Goal: Find specific page/section: Find specific page/section

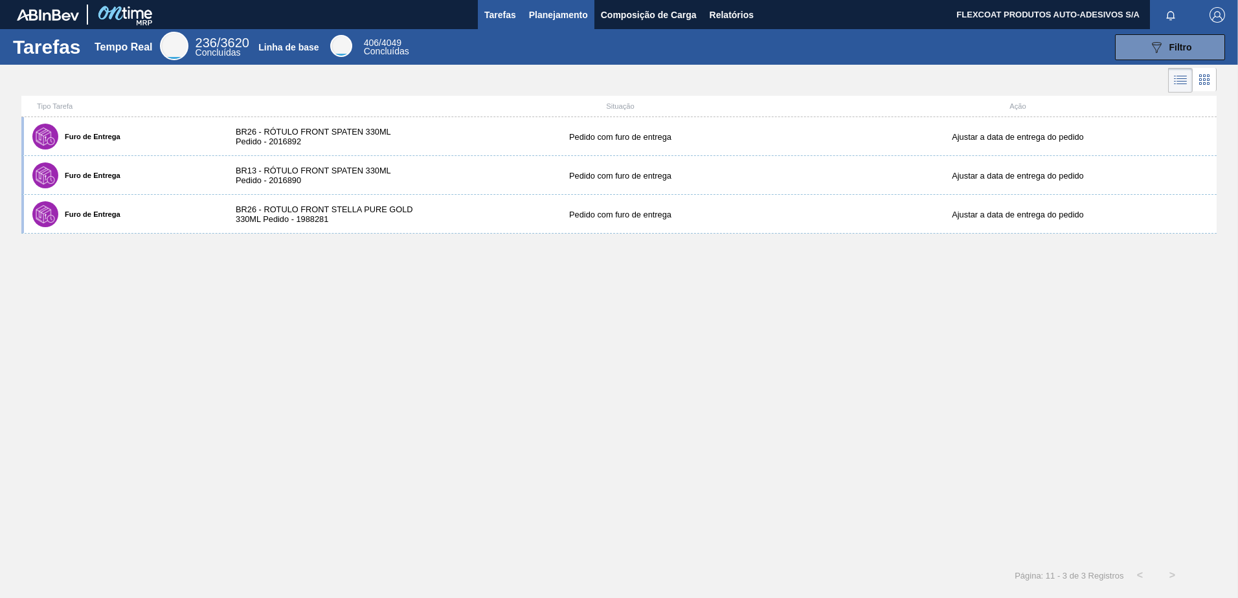
click at [535, 17] on span "Planejamento" at bounding box center [558, 15] width 59 height 16
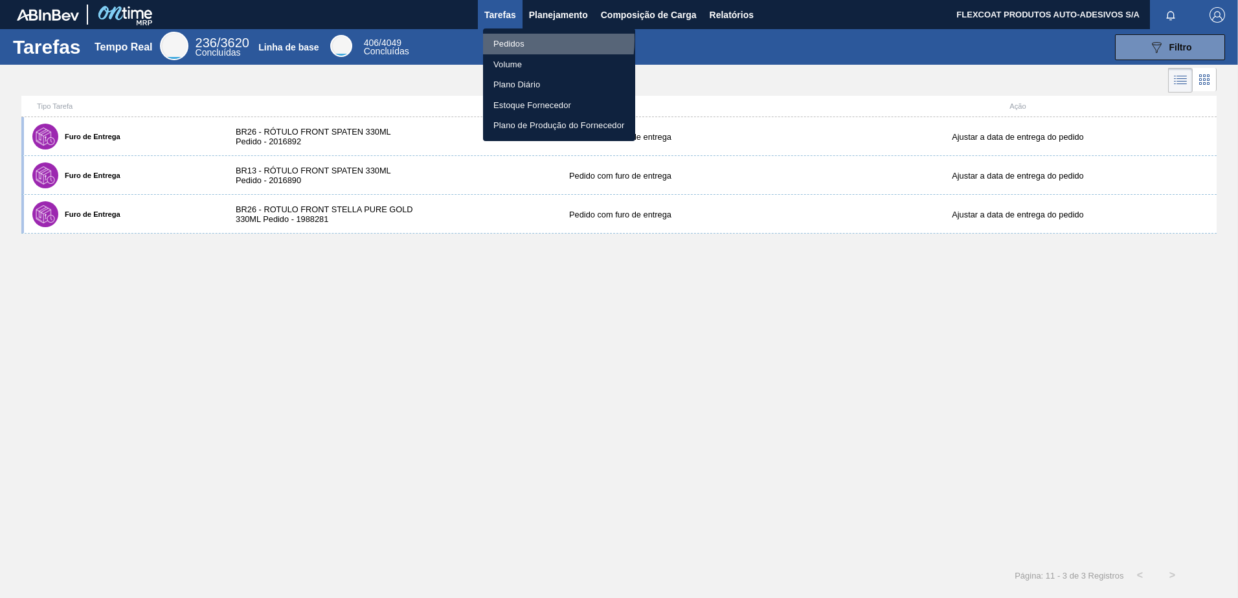
click at [508, 41] on li "Pedidos" at bounding box center [559, 44] width 152 height 21
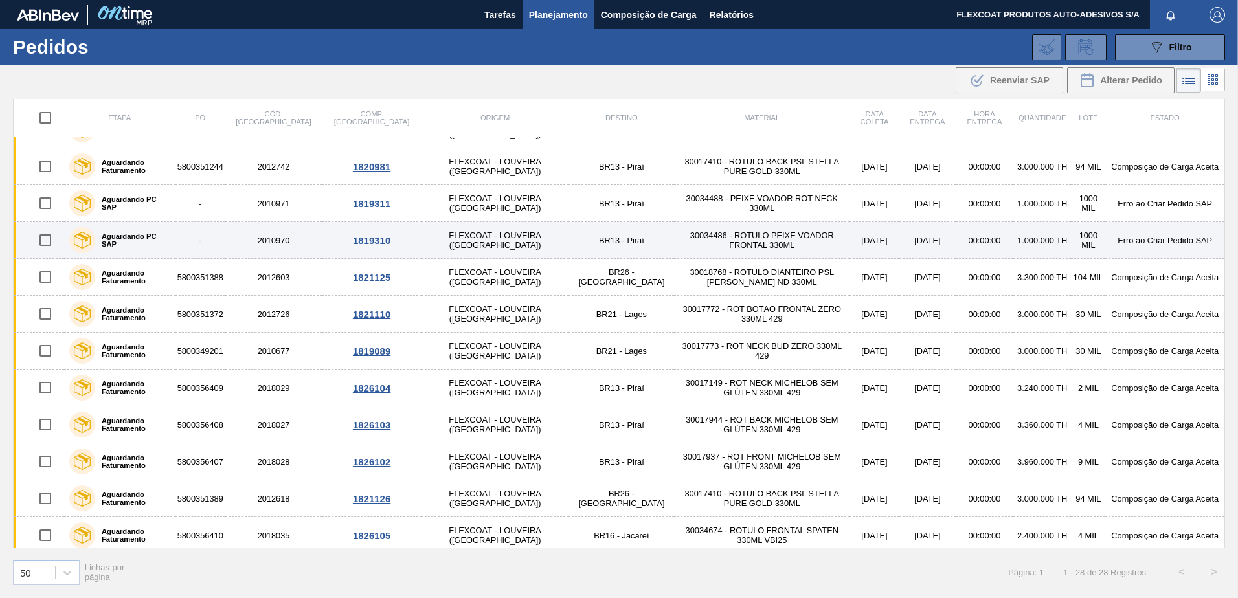
scroll to position [623, 0]
